Goal: Navigation & Orientation: Understand site structure

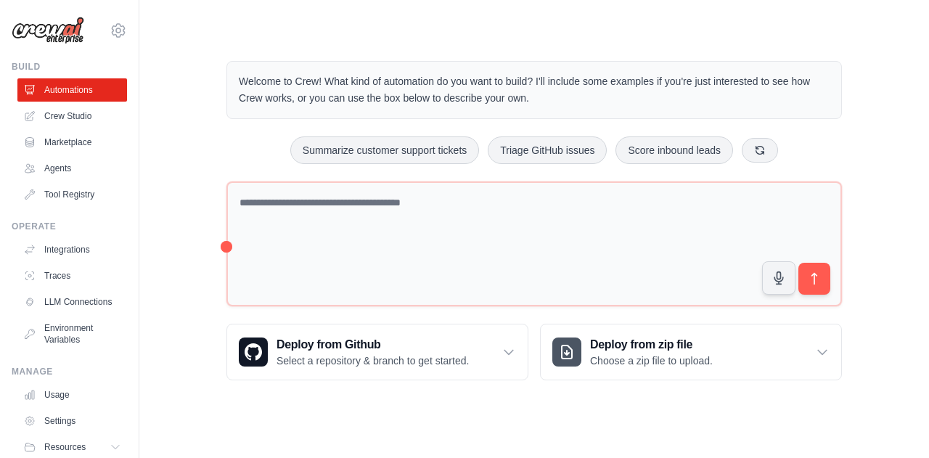
click at [61, 117] on link "Crew Studio" at bounding box center [72, 115] width 110 height 23
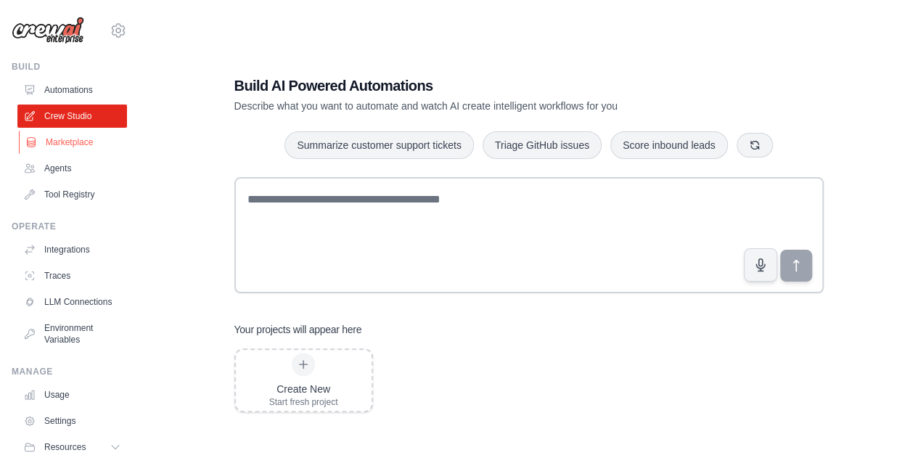
click at [47, 140] on link "Marketplace" at bounding box center [74, 142] width 110 height 23
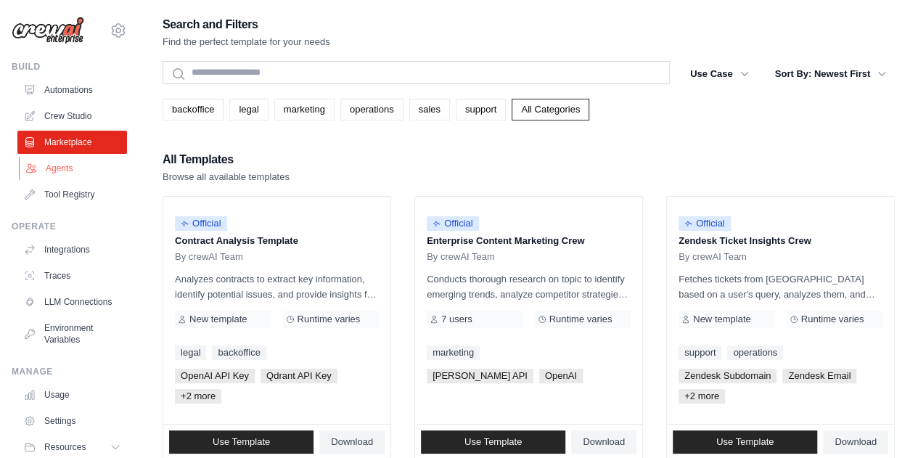
click at [48, 162] on link "Agents" at bounding box center [74, 168] width 110 height 23
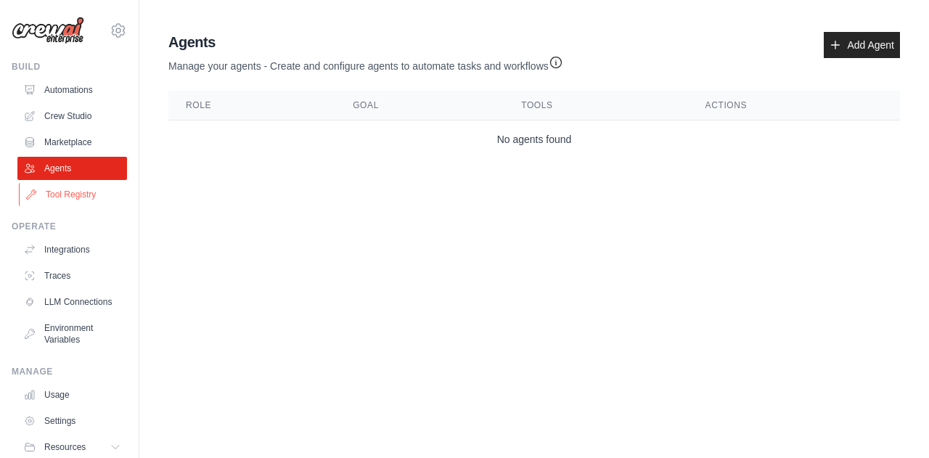
click at [79, 185] on link "Tool Registry" at bounding box center [74, 194] width 110 height 23
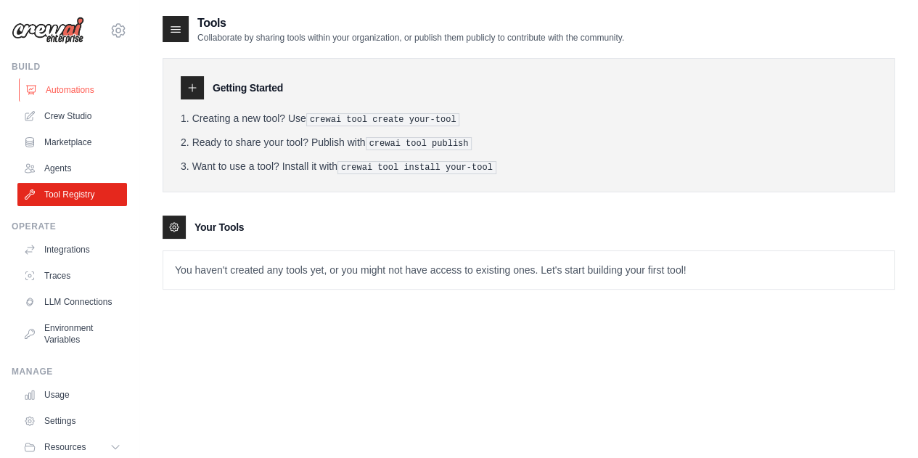
click at [85, 92] on link "Automations" at bounding box center [74, 89] width 110 height 23
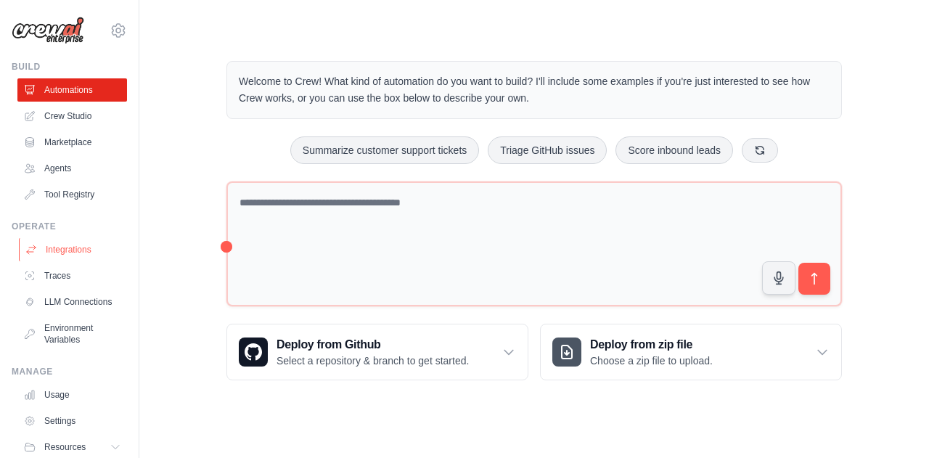
click at [65, 252] on link "Integrations" at bounding box center [74, 249] width 110 height 23
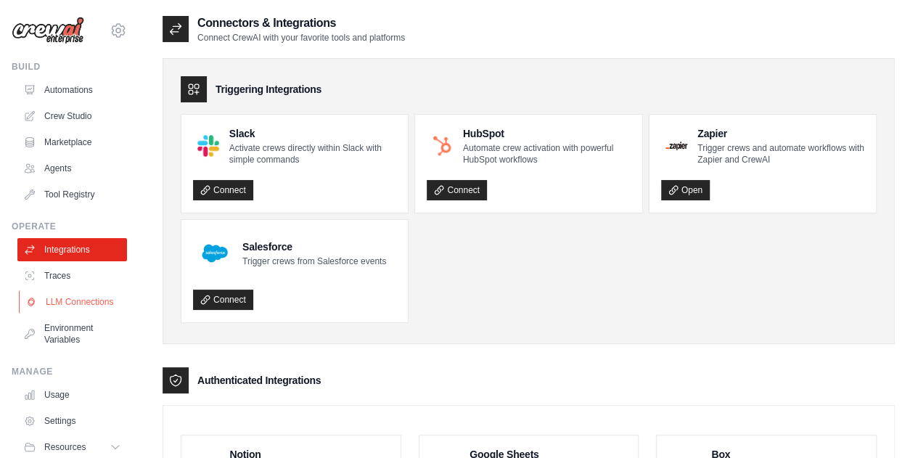
click at [75, 311] on link "LLM Connections" at bounding box center [74, 301] width 110 height 23
